Goal: Find specific page/section: Find specific page/section

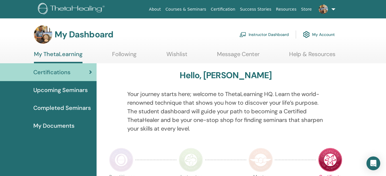
click at [320, 36] on link "My Account" at bounding box center [319, 34] width 32 height 13
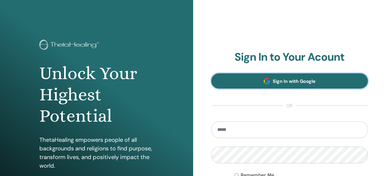
click at [287, 78] on span "Sign In with Google" at bounding box center [294, 81] width 43 height 6
